Goal: Task Accomplishment & Management: Use online tool/utility

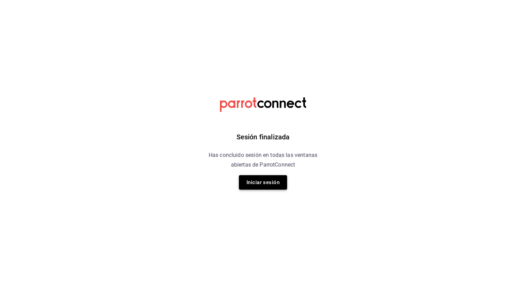
click at [275, 186] on button "Iniciar sesión" at bounding box center [263, 182] width 48 height 14
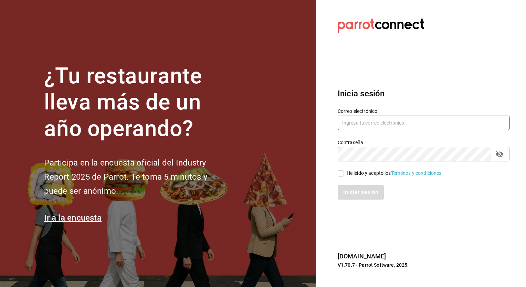
type input "[PERSON_NAME][EMAIL_ADDRESS][PERSON_NAME][DOMAIN_NAME]"
click at [340, 171] on input "He leído y acepto los Términos y condiciones." at bounding box center [340, 173] width 6 height 6
checkbox input "true"
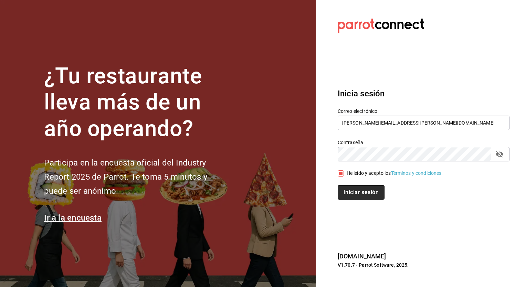
click at [362, 191] on button "Iniciar sesión" at bounding box center [360, 192] width 47 height 14
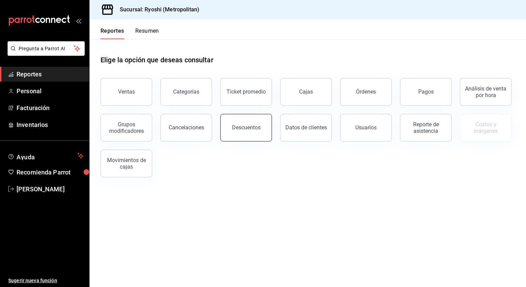
click at [238, 136] on button "Descuentos" at bounding box center [246, 128] width 52 height 28
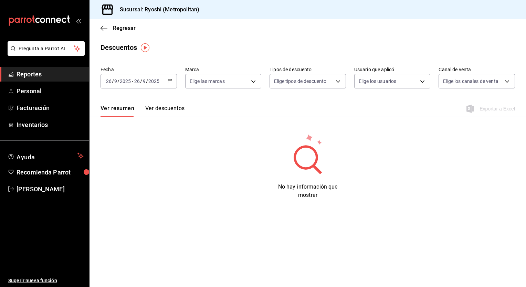
click at [171, 82] on icon "button" at bounding box center [170, 81] width 5 height 5
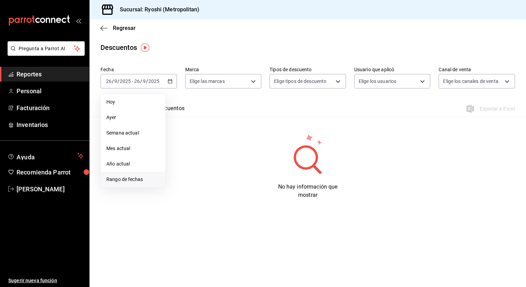
click at [133, 182] on span "Rango de fechas" at bounding box center [132, 179] width 53 height 7
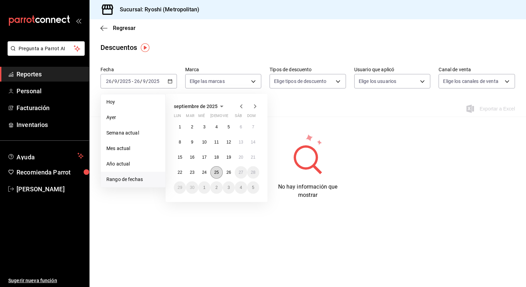
click at [215, 174] on abbr "25" at bounding box center [216, 172] width 4 height 5
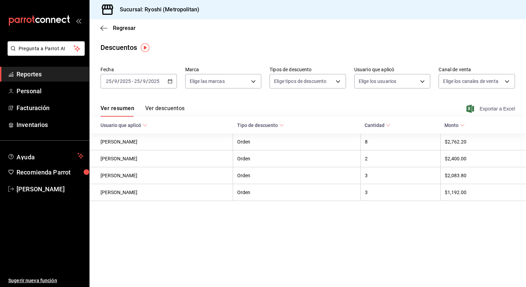
click at [485, 110] on span "Exportar a Excel" at bounding box center [491, 109] width 47 height 8
click at [226, 226] on main "Regresar Descuentos Fecha 2025-09-25 25 / 9 / 2025 - 2025-09-25 25 / 9 / 2025 M…" at bounding box center [307, 153] width 436 height 268
click at [174, 97] on div "Ver resumen Ver descuentos Exportar a Excel" at bounding box center [307, 107] width 436 height 20
click at [169, 83] on \(Stroke\) "button" at bounding box center [170, 81] width 4 height 4
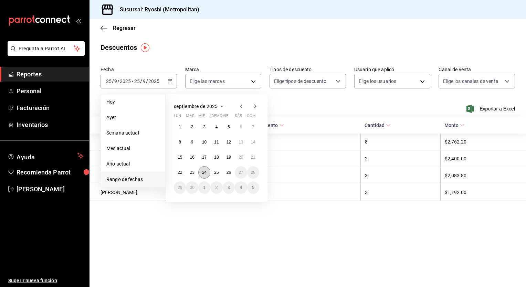
click at [205, 175] on button "24" at bounding box center [204, 172] width 12 height 12
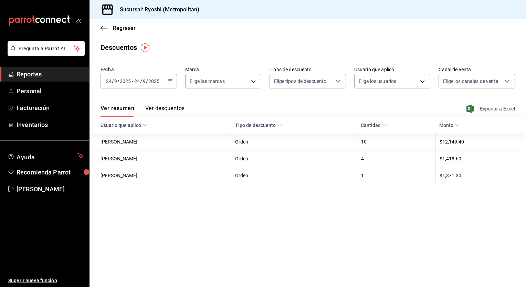
click at [496, 112] on span "Exportar a Excel" at bounding box center [491, 109] width 47 height 8
drag, startPoint x: 176, startPoint y: 49, endPoint x: 169, endPoint y: 83, distance: 34.7
click at [169, 83] on main "Regresar Descuentos Fecha 2025-09-24 24 / 9 / 2025 - 2025-09-24 24 / 9 / 2025 M…" at bounding box center [307, 153] width 436 height 268
click at [169, 83] on icon "button" at bounding box center [170, 81] width 5 height 5
click at [164, 25] on div "Regresar" at bounding box center [307, 28] width 436 height 18
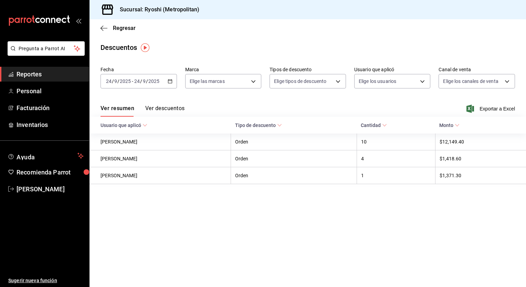
click at [172, 82] on icon "button" at bounding box center [170, 81] width 5 height 5
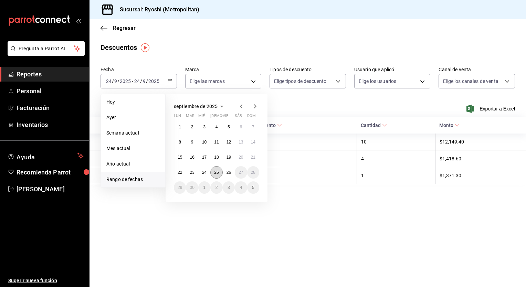
click at [219, 173] on button "25" at bounding box center [216, 172] width 12 height 12
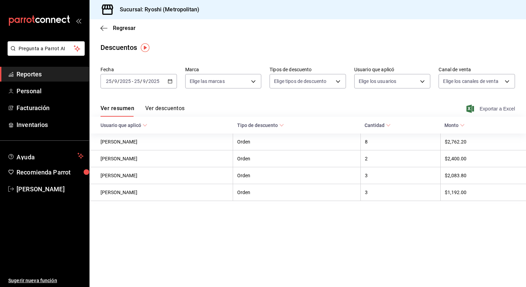
click at [482, 110] on span "Exportar a Excel" at bounding box center [491, 109] width 47 height 8
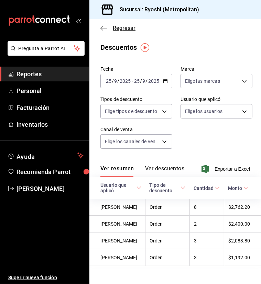
click at [117, 29] on span "Regresar" at bounding box center [124, 28] width 23 height 7
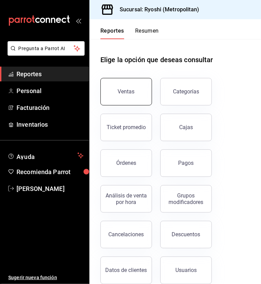
click at [128, 90] on div "Ventas" at bounding box center [126, 91] width 17 height 7
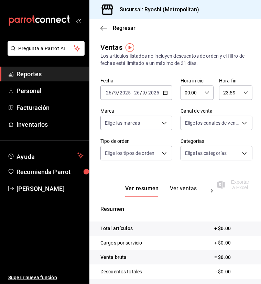
click at [205, 94] on icon "button" at bounding box center [207, 92] width 5 height 5
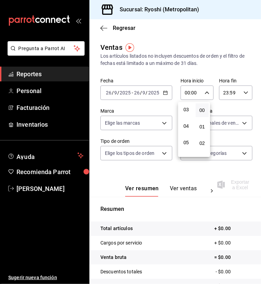
scroll to position [56, 0]
click at [188, 135] on button "05" at bounding box center [186, 137] width 13 height 14
type input "05:00"
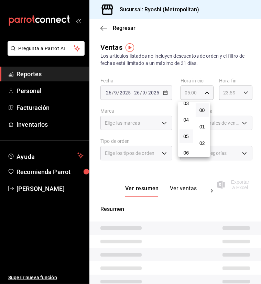
click at [188, 135] on button "05" at bounding box center [186, 137] width 13 height 14
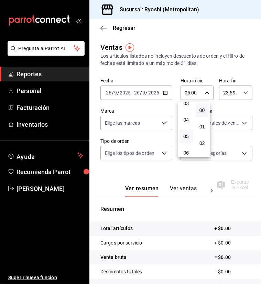
click at [244, 93] on div at bounding box center [130, 142] width 261 height 284
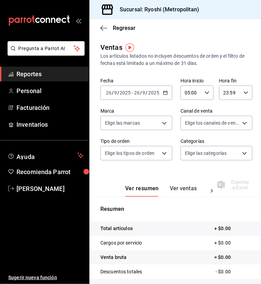
click at [244, 93] on icon "button" at bounding box center [246, 92] width 5 height 5
click at [224, 137] on span "04" at bounding box center [223, 135] width 5 height 6
type input "04:59"
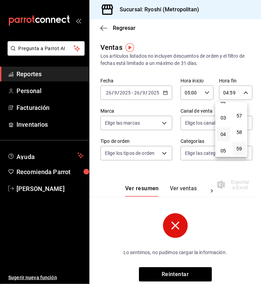
click at [164, 91] on div at bounding box center [130, 142] width 261 height 284
click at [164, 91] on icon "button" at bounding box center [165, 92] width 5 height 5
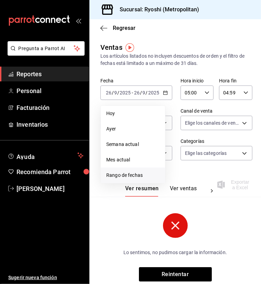
click at [127, 174] on span "Rango de fechas" at bounding box center [132, 175] width 53 height 7
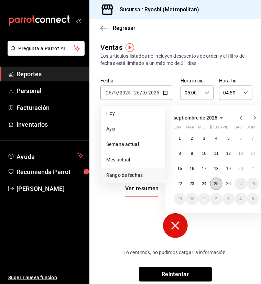
click at [214, 181] on button "25" at bounding box center [216, 184] width 12 height 12
click at [230, 183] on abbr "26" at bounding box center [228, 184] width 4 height 5
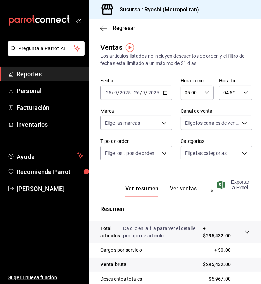
click at [238, 183] on span "Exportar a Excel" at bounding box center [234, 185] width 31 height 11
